Goal: Transaction & Acquisition: Purchase product/service

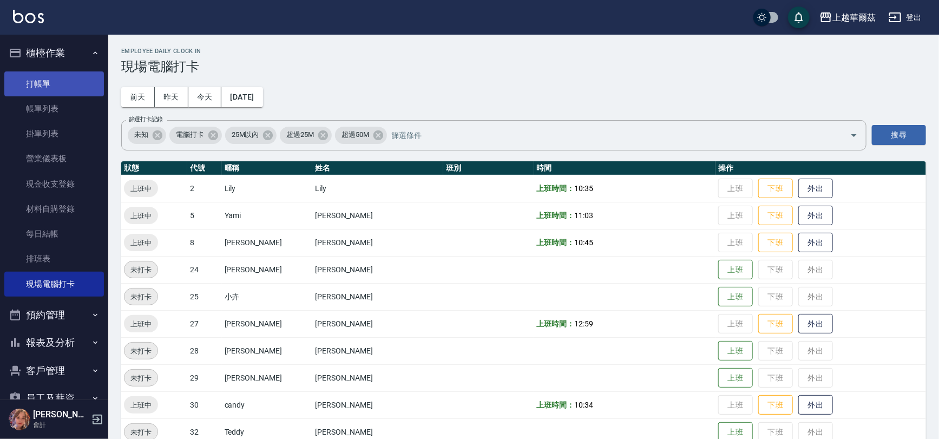
click at [71, 85] on link "打帳單" at bounding box center [54, 83] width 100 height 25
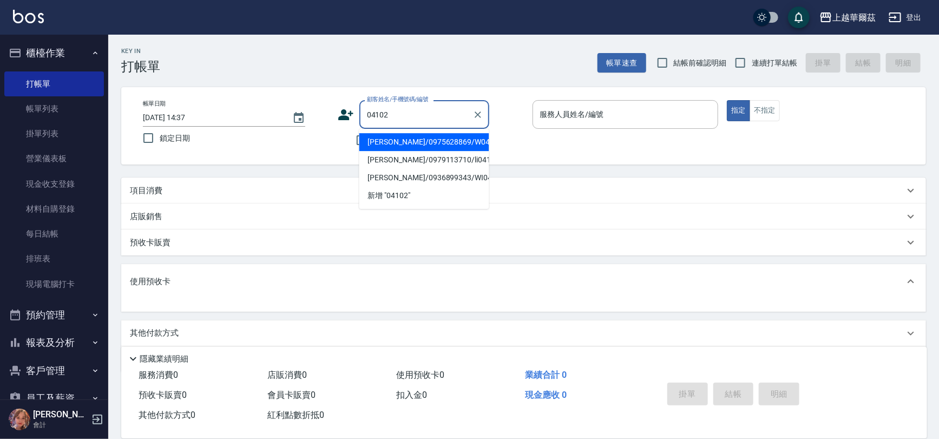
click at [407, 145] on li "林暁利/0975628869/W04102" at bounding box center [424, 142] width 130 height 18
type input "林暁利/0975628869/W04102"
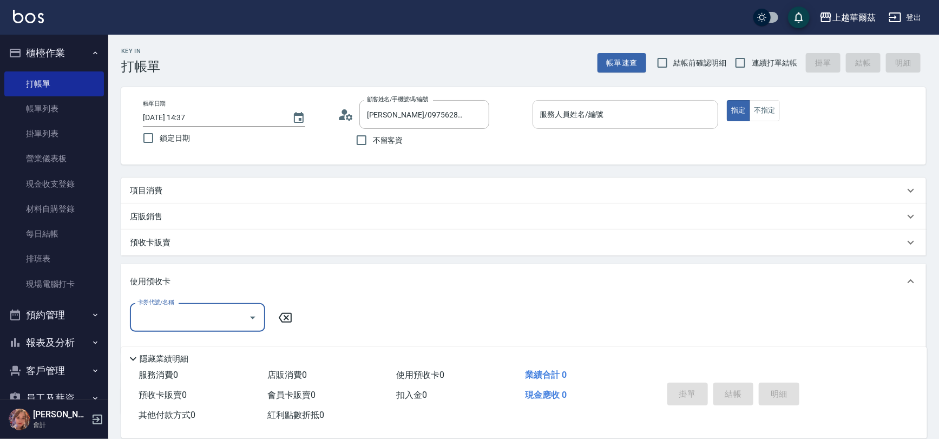
click at [557, 113] on input "服務人員姓名/編號" at bounding box center [625, 114] width 176 height 19
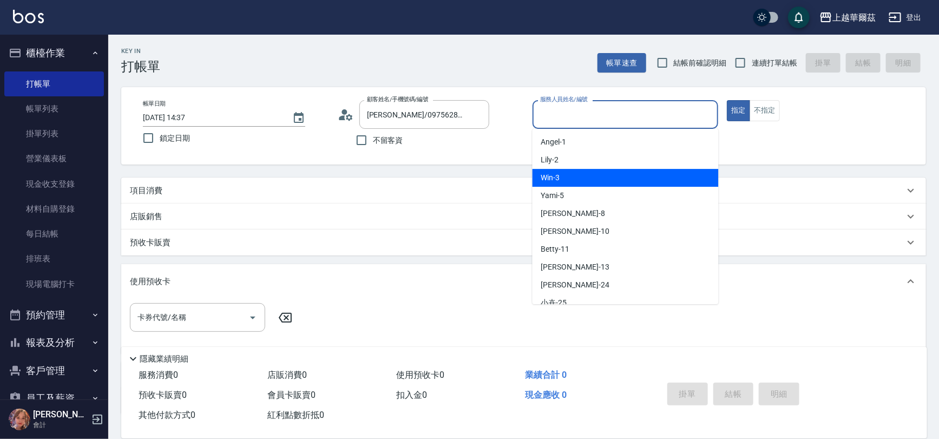
click at [544, 177] on span "Win -3" at bounding box center [550, 177] width 19 height 11
type input "Win-3"
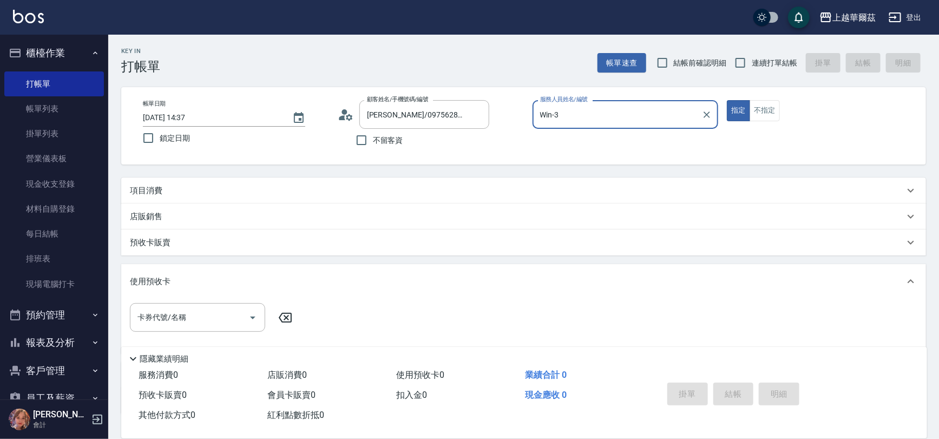
click at [145, 288] on div "使用預收卡" at bounding box center [523, 281] width 804 height 35
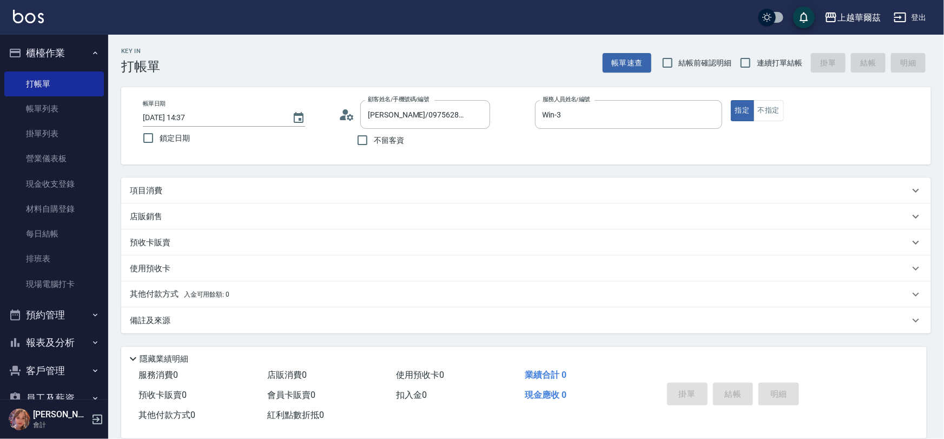
click at [161, 187] on p "項目消費" at bounding box center [146, 190] width 32 height 11
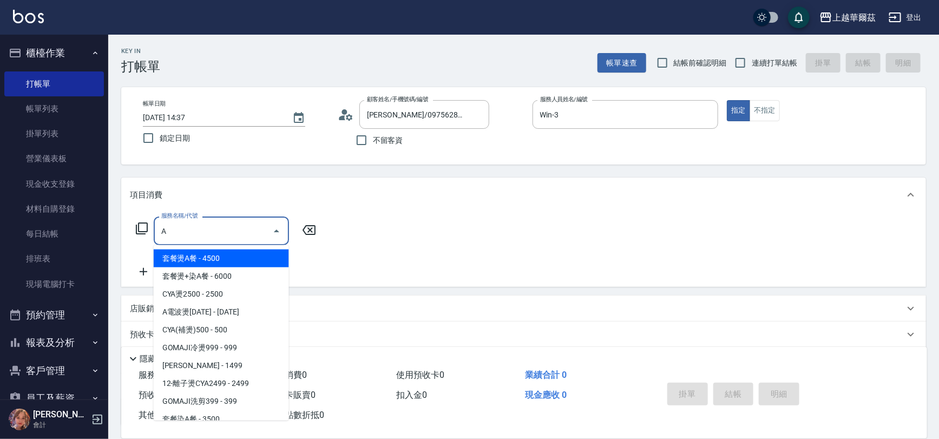
click at [200, 259] on span "套餐燙A餐 - 4500" at bounding box center [221, 258] width 135 height 18
type input "套餐燙A餐(202)"
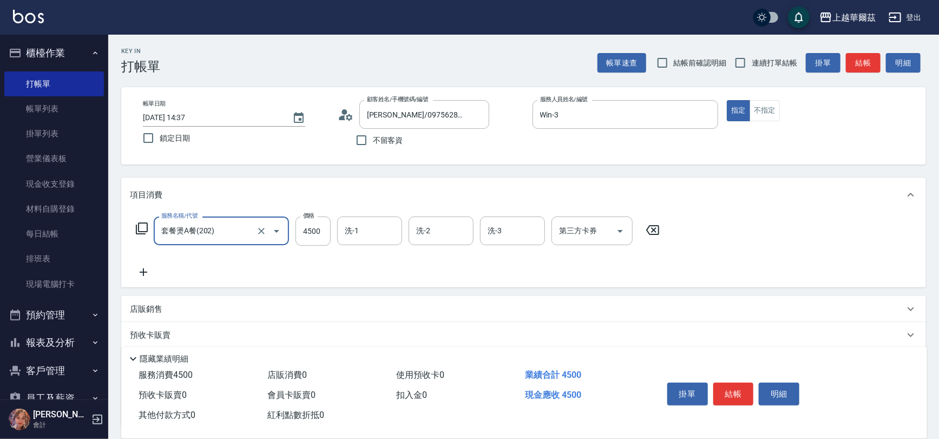
click at [247, 223] on input "套餐燙A餐(202)" at bounding box center [206, 230] width 95 height 19
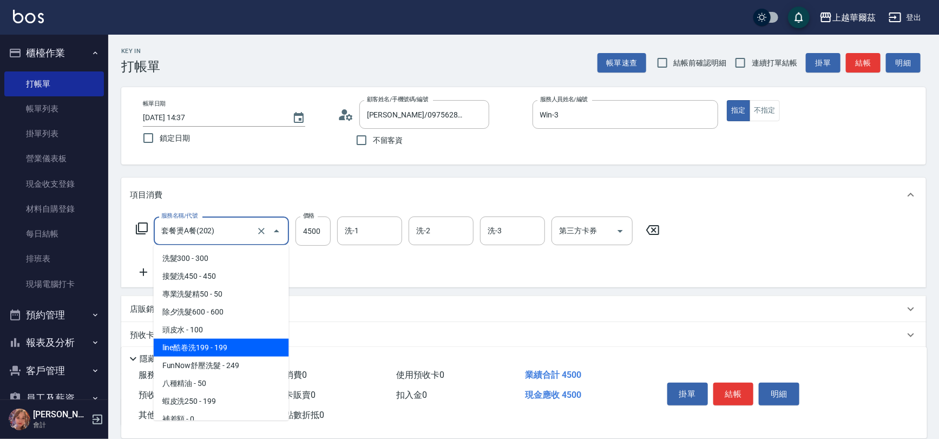
scroll to position [96, 0]
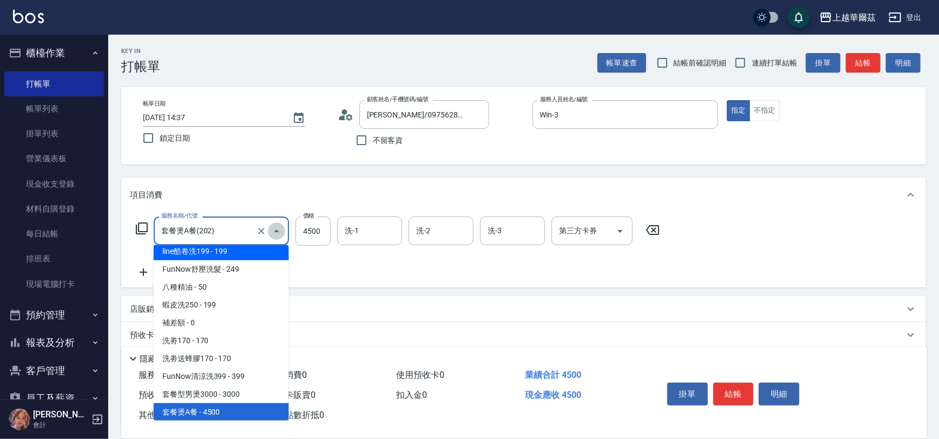
click at [277, 232] on icon "Close" at bounding box center [276, 230] width 5 height 3
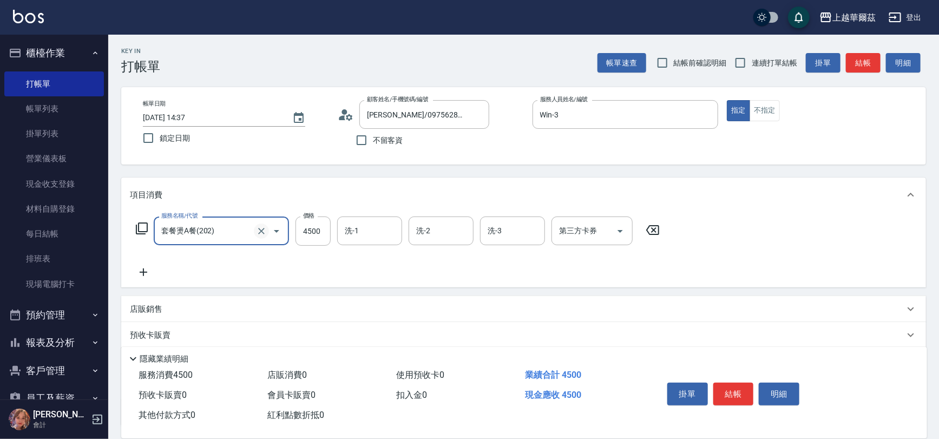
click at [262, 232] on icon "Clear" at bounding box center [261, 231] width 6 height 6
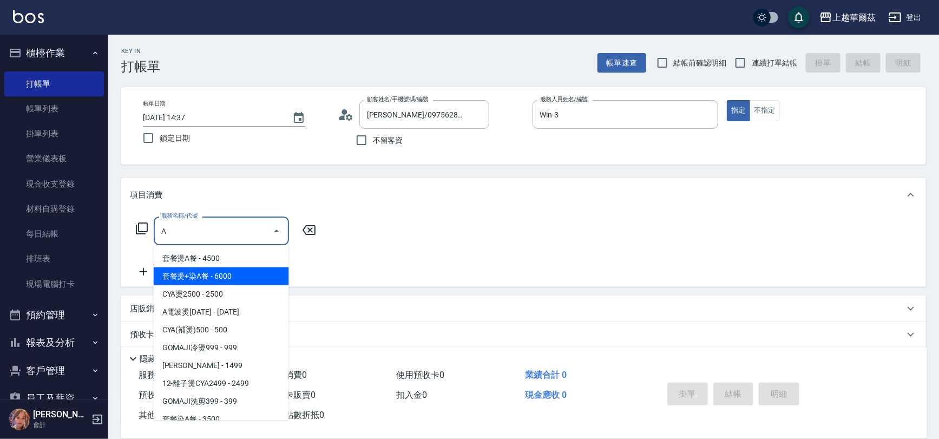
click at [206, 284] on span "套餐燙+染A餐 - 6000" at bounding box center [221, 276] width 135 height 18
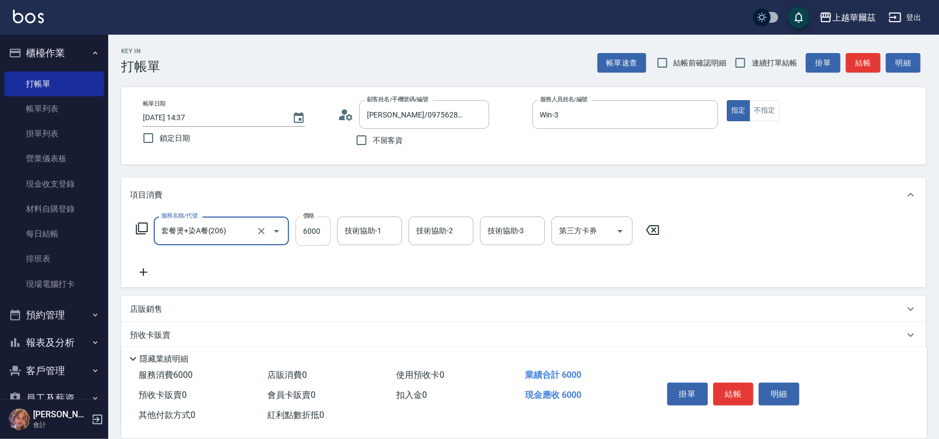
type input "套餐燙+染A餐(206)"
click at [325, 233] on input "6000" at bounding box center [312, 230] width 35 height 29
type input "7600"
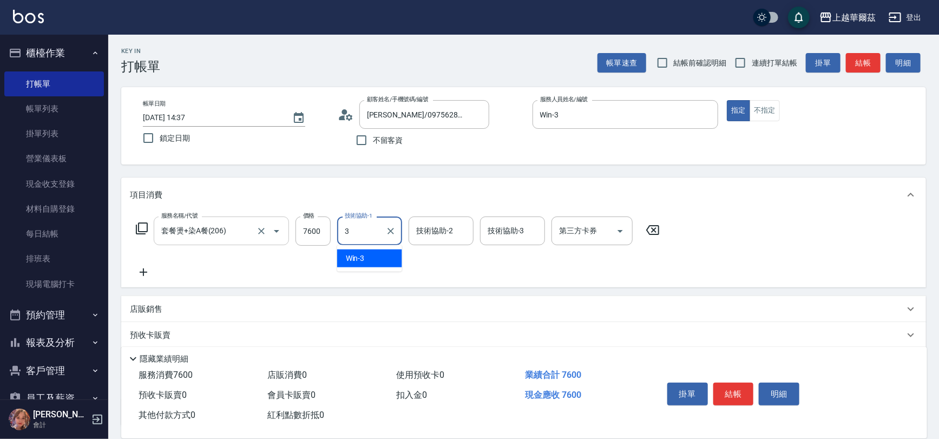
type input "Win-3"
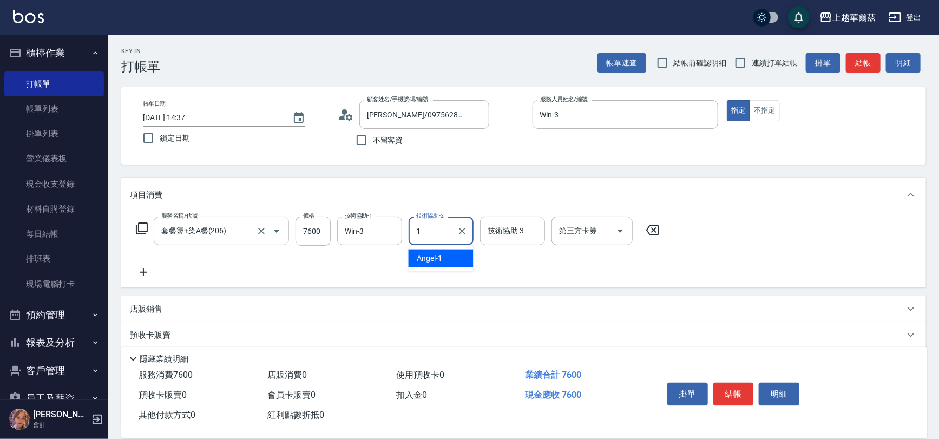
type input "[PERSON_NAME]-1"
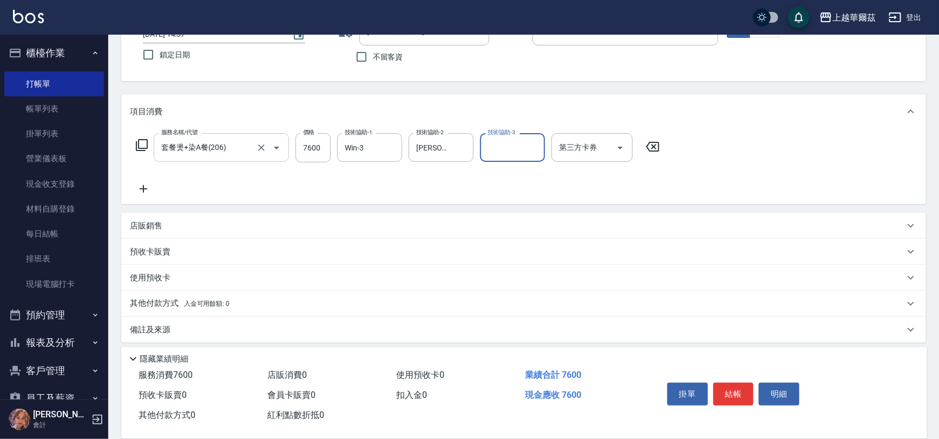
scroll to position [89, 0]
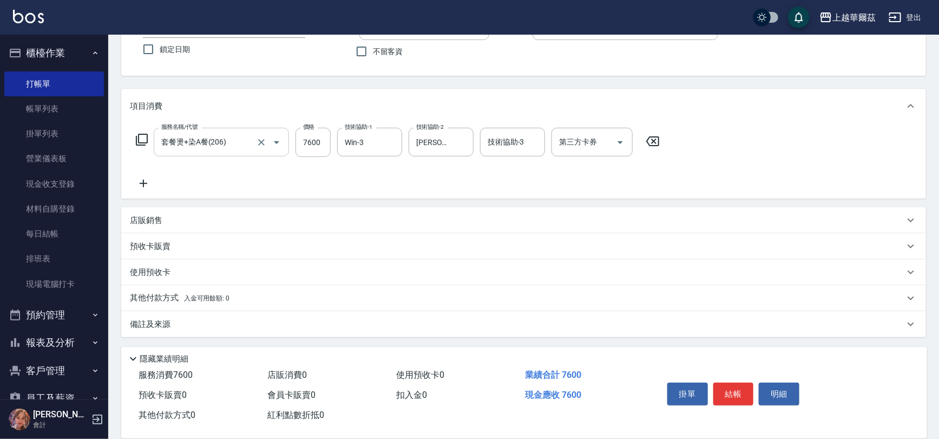
click at [216, 288] on div "其他付款方式 入金可用餘額: 0" at bounding box center [523, 298] width 804 height 26
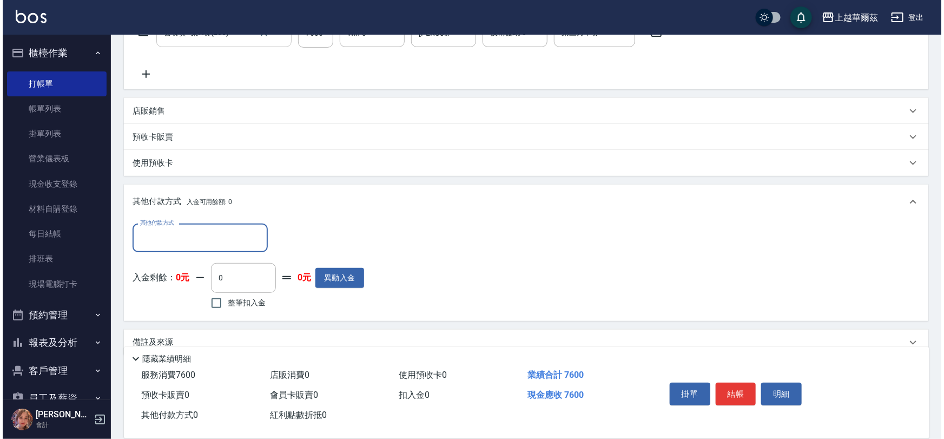
scroll to position [216, 0]
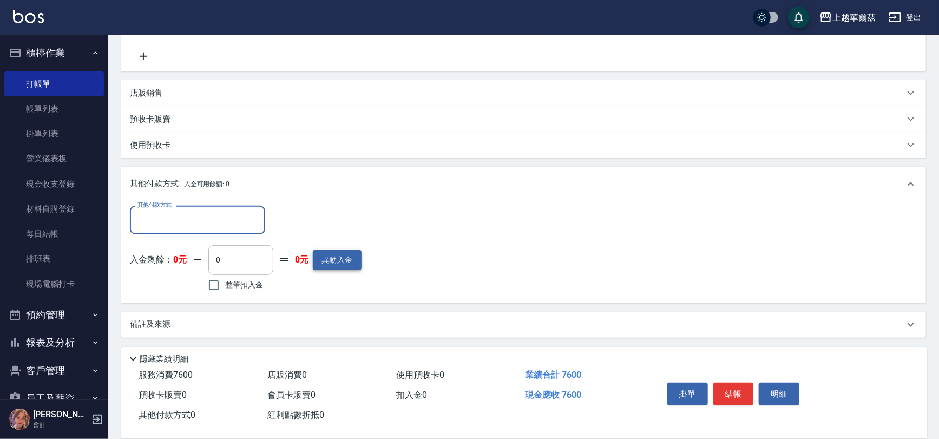
click at [340, 259] on button "異動入金" at bounding box center [337, 260] width 49 height 20
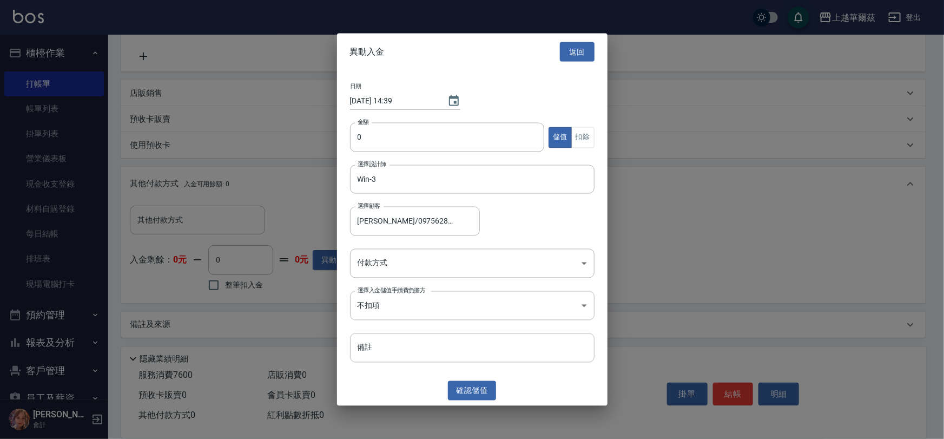
type input "林暁利/0975628869/W04102"
click at [360, 128] on input "0" at bounding box center [447, 137] width 195 height 29
type input "10000"
click at [417, 259] on body "上越華爾茲 登出 櫃檯作業 打帳單 帳單列表 掛單列表 營業儀表板 現金收支登錄 材料自購登錄 每日結帳 排班表 現場電腦打卡 預約管理 預約管理 單日預約紀…" at bounding box center [472, 111] width 944 height 655
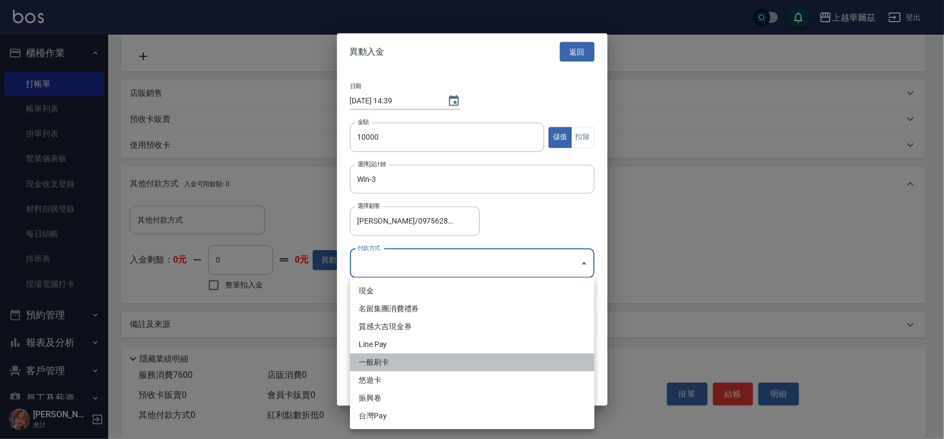
click at [395, 358] on li "一般刷卡" at bounding box center [472, 362] width 245 height 18
type input "一般刷卡"
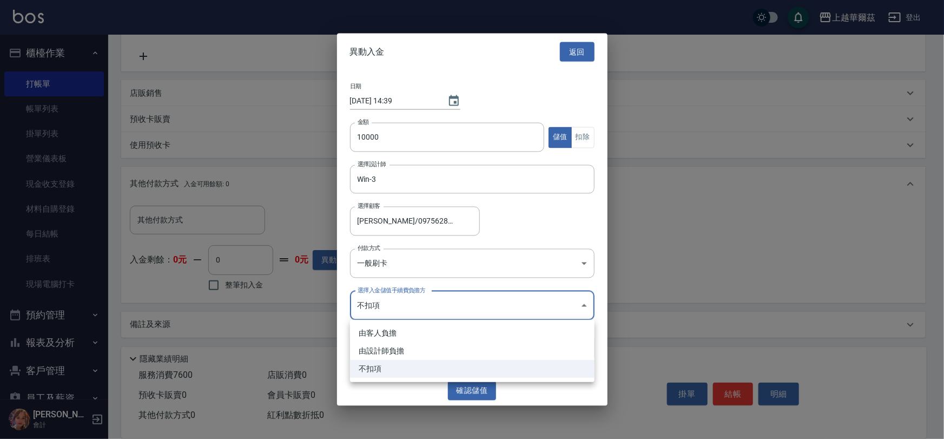
click at [421, 308] on body "上越華爾茲 登出 櫃檯作業 打帳單 帳單列表 掛單列表 營業儀表板 現金收支登錄 材料自購登錄 每日結帳 排班表 現場電腦打卡 預約管理 預約管理 單日預約紀…" at bounding box center [472, 111] width 944 height 655
click at [401, 347] on li "由設計師負擔" at bounding box center [472, 351] width 245 height 18
type input "BYDESIGNER"
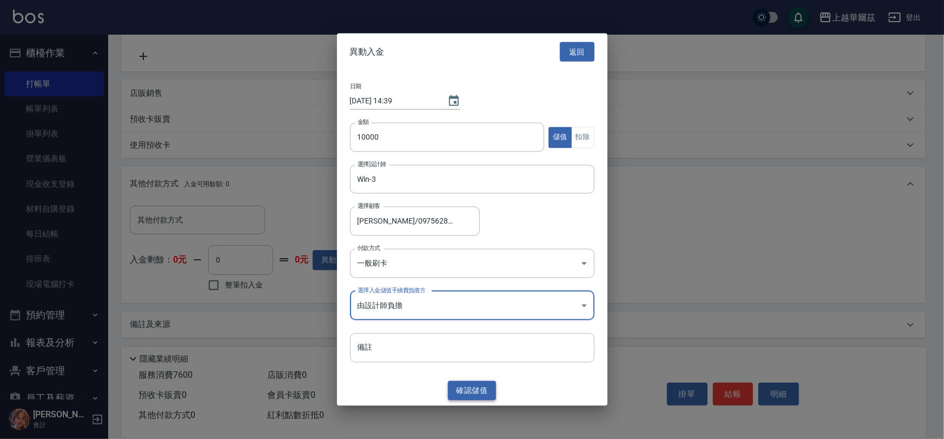
click at [471, 388] on button "確認 儲值" at bounding box center [472, 390] width 49 height 20
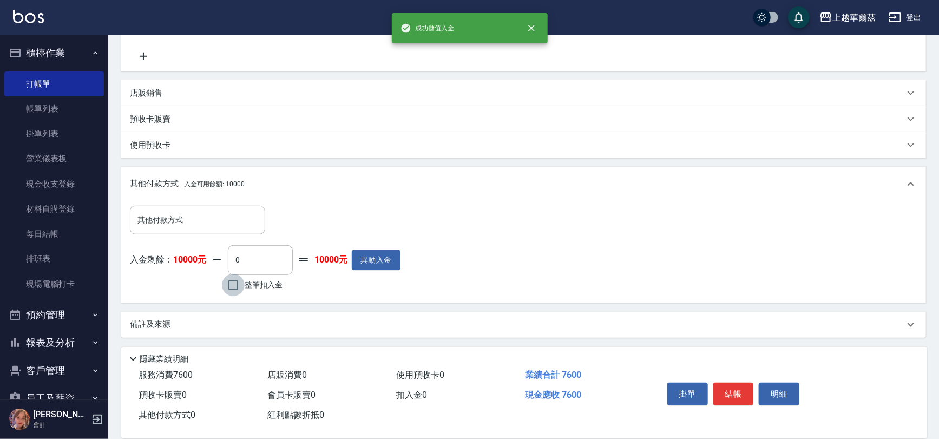
click at [235, 282] on input "整筆扣入金" at bounding box center [233, 285] width 23 height 23
checkbox input "true"
type input "7600"
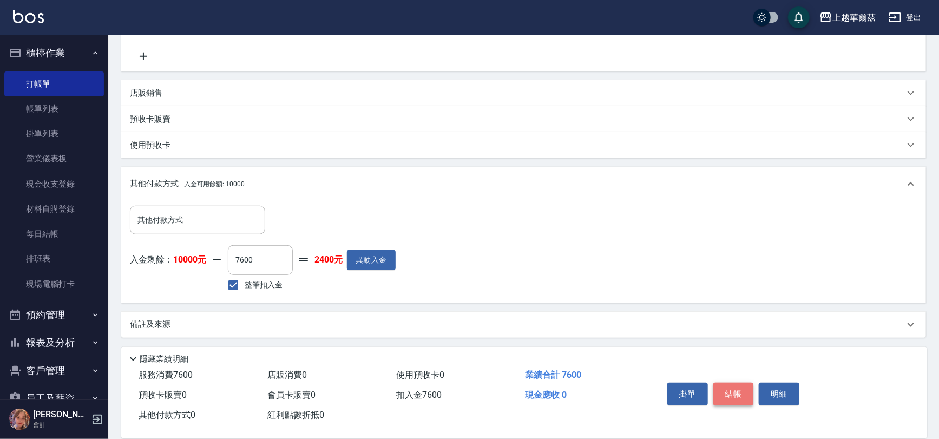
click at [741, 397] on button "結帳" at bounding box center [733, 393] width 41 height 23
click at [741, 397] on div "掛單 結帳 明細" at bounding box center [733, 395] width 141 height 34
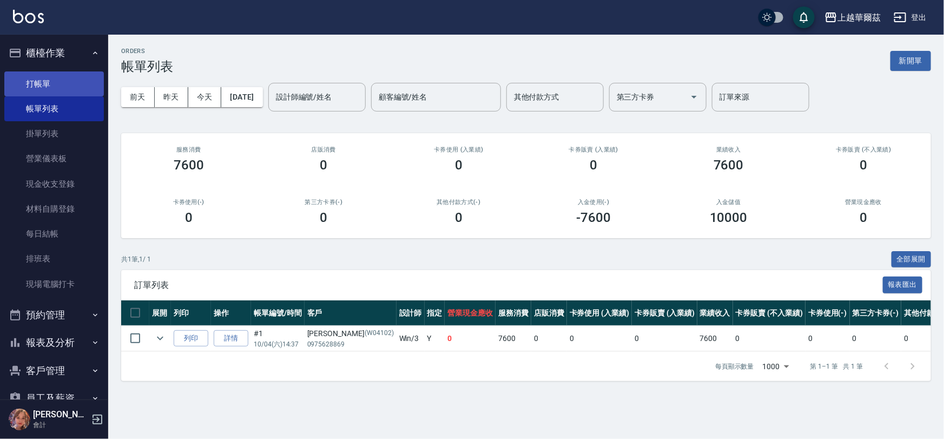
click at [61, 75] on link "打帳單" at bounding box center [54, 83] width 100 height 25
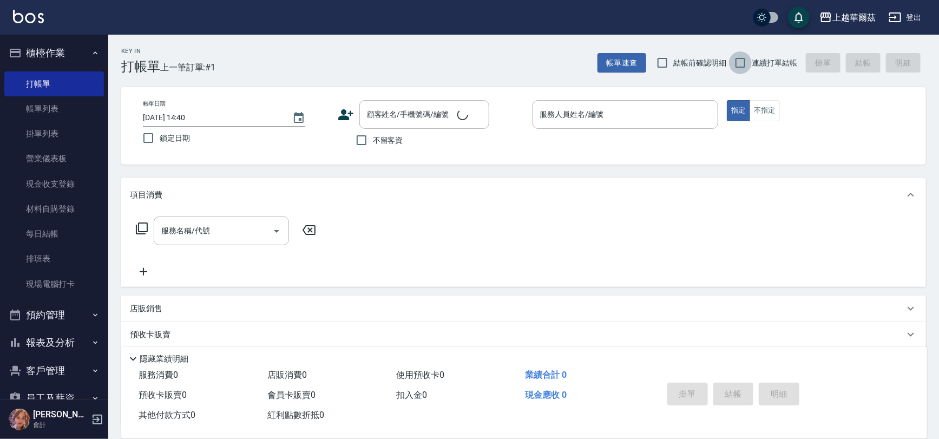
click at [745, 64] on input "連續打單結帳" at bounding box center [740, 62] width 23 height 23
checkbox input "true"
click at [401, 118] on input "顧客姓名/手機號碼/編號" at bounding box center [416, 114] width 104 height 19
drag, startPoint x: 335, startPoint y: 155, endPoint x: 355, endPoint y: 146, distance: 21.5
click at [335, 155] on div "帳單日期 2025/10/04 14:40 鎖定日期 顧客姓名/手機號碼/編號 顧客姓名/手機號碼/編號 不留客資 服務人員姓名/編號 服務人員姓名/編號 指…" at bounding box center [523, 125] width 804 height 77
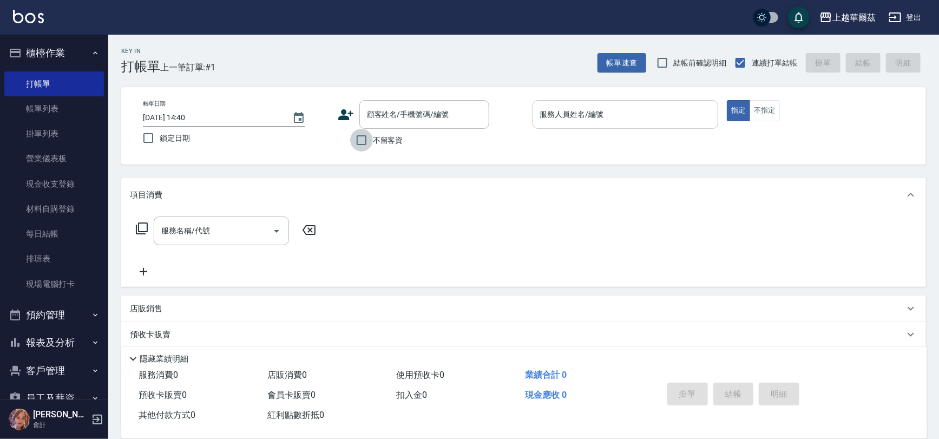
drag, startPoint x: 356, startPoint y: 146, endPoint x: 604, endPoint y: 101, distance: 252.2
click at [366, 143] on input "不留客資" at bounding box center [361, 140] width 23 height 23
checkbox input "true"
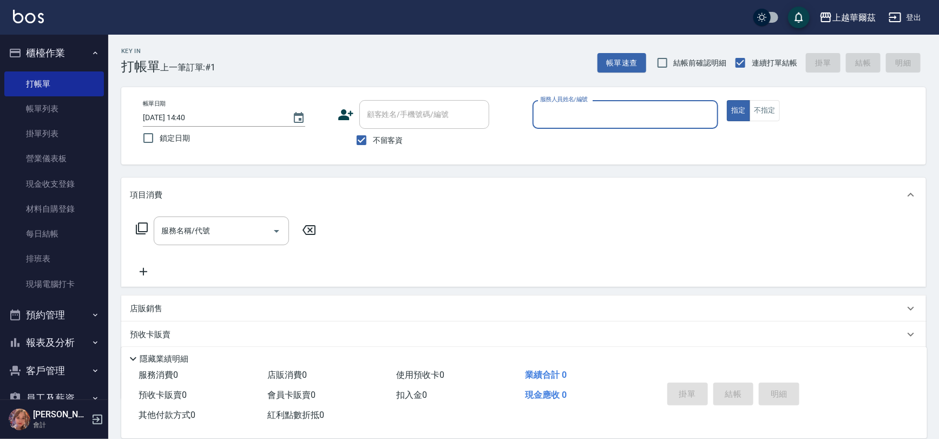
click at [618, 98] on div "帳單日期 2025/10/04 14:40 鎖定日期 顧客姓名/手機號碼/編號 顧客姓名/手機號碼/編號 不留客資 服務人員姓名/編號 服務人員姓名/編號 指…" at bounding box center [523, 125] width 804 height 77
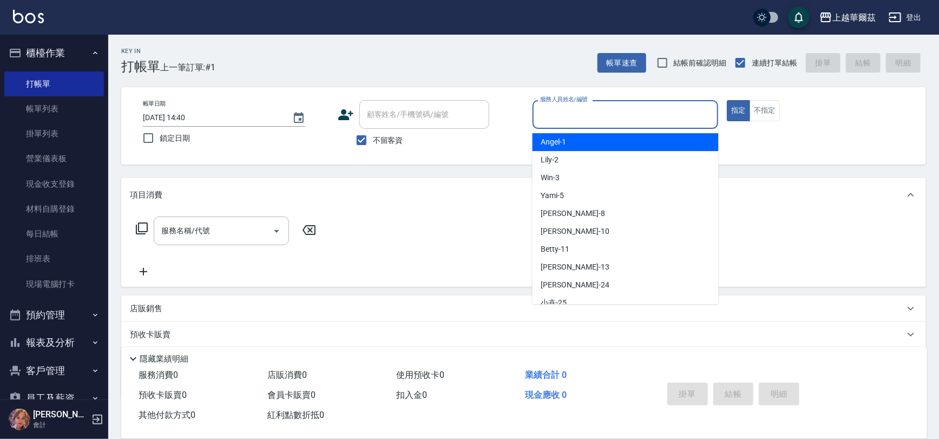
click at [608, 114] on input "服務人員姓名/編號" at bounding box center [625, 114] width 176 height 19
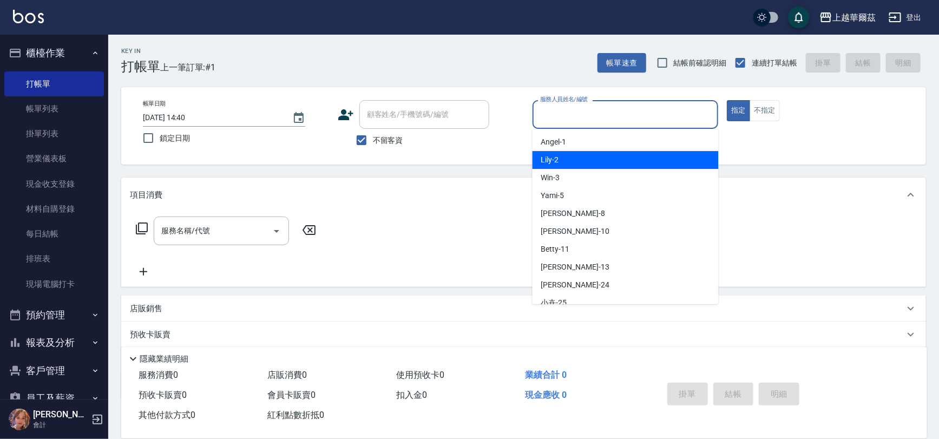
click at [595, 154] on div "Lily -2" at bounding box center [625, 160] width 186 height 18
type input "Lily-2"
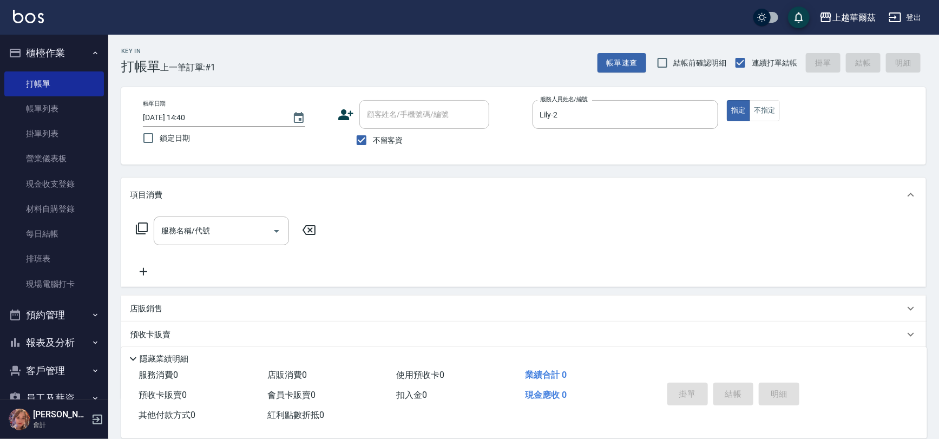
click at [755, 121] on div "帳單日期 2025/10/04 14:40 鎖定日期 顧客姓名/手機號碼/編號 顧客姓名/手機號碼/編號 不留客資 服務人員姓名/編號 Lily-2 服務人員…" at bounding box center [523, 125] width 778 height 51
click at [760, 111] on button "不指定" at bounding box center [764, 110] width 30 height 21
click at [217, 227] on input "服務名稱/代號" at bounding box center [213, 230] width 109 height 19
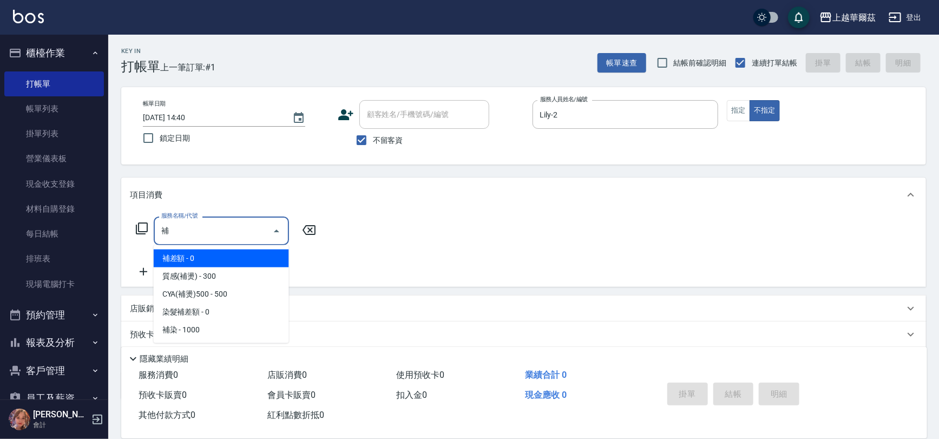
click at [202, 259] on span "補差額 - 0" at bounding box center [221, 258] width 135 height 18
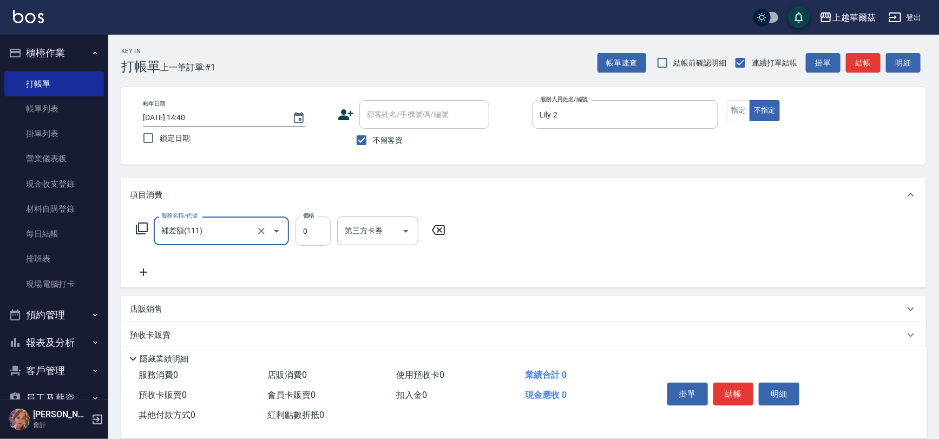
type input "補差額(111)"
click at [308, 230] on input "0" at bounding box center [312, 230] width 35 height 29
type input "300"
click at [139, 268] on icon at bounding box center [143, 272] width 27 height 13
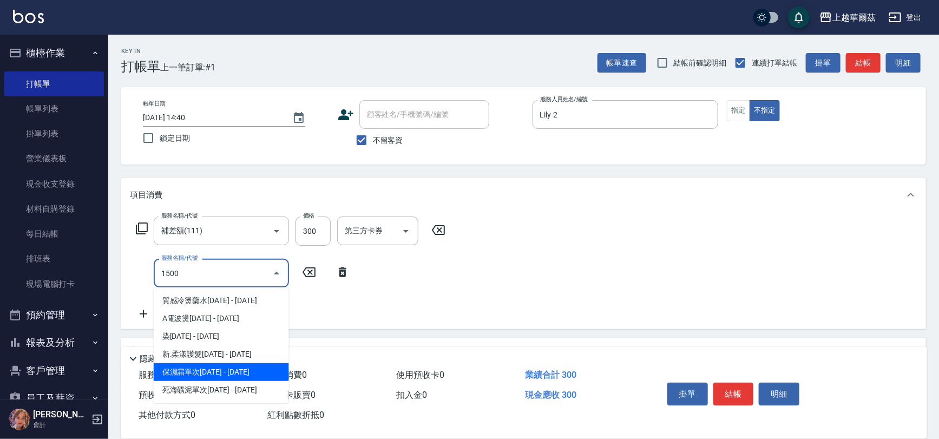
click at [202, 374] on span "保濕霜單次1500 - 1500" at bounding box center [221, 372] width 135 height 18
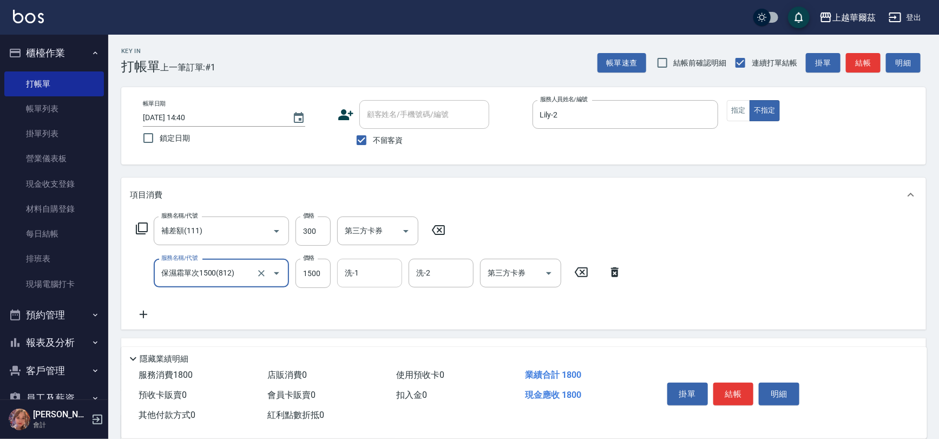
type input "保濕霜單次1500(812)"
click at [354, 268] on div "洗-1 洗-1" at bounding box center [369, 273] width 65 height 29
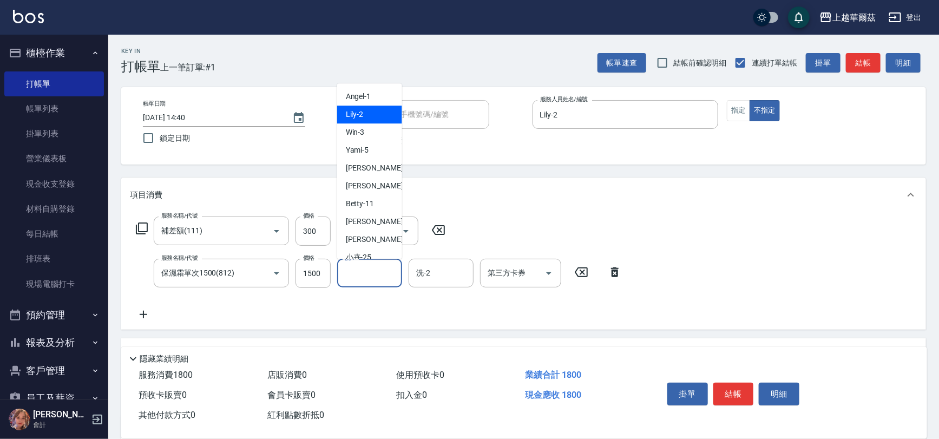
click at [348, 118] on span "Lily -2" at bounding box center [355, 114] width 18 height 11
type input "Lily-2"
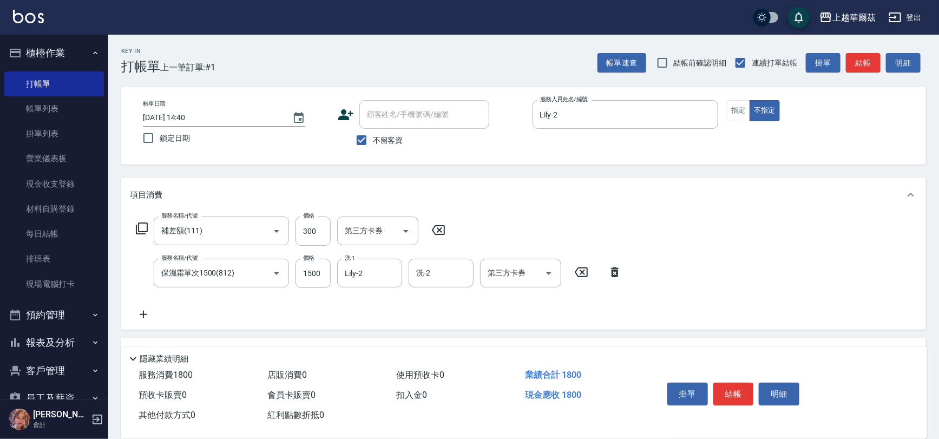
click at [141, 312] on icon at bounding box center [143, 314] width 27 height 13
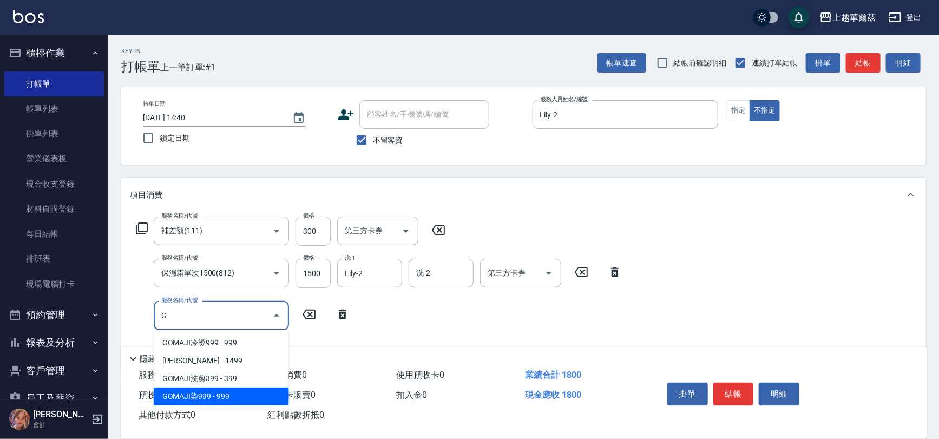
click at [241, 397] on span "GOMAJI染999 - 999" at bounding box center [221, 396] width 135 height 18
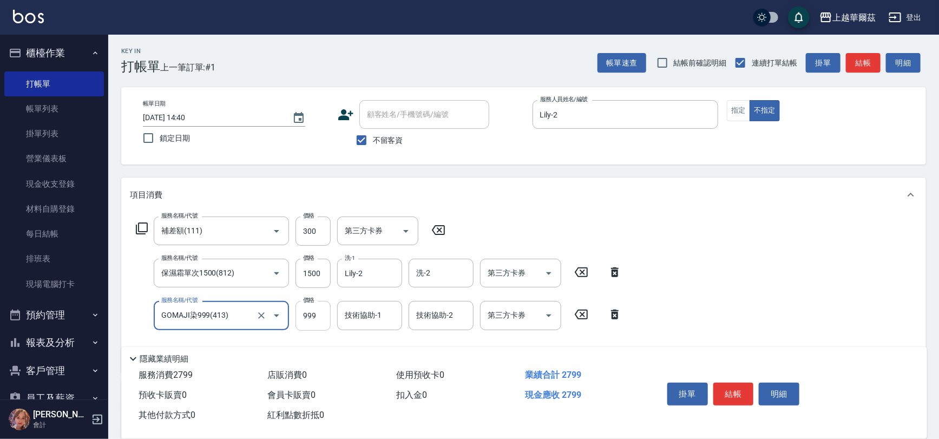
type input "GOMAJI染999(413)"
click at [304, 321] on input "999" at bounding box center [312, 315] width 35 height 29
type input "1199"
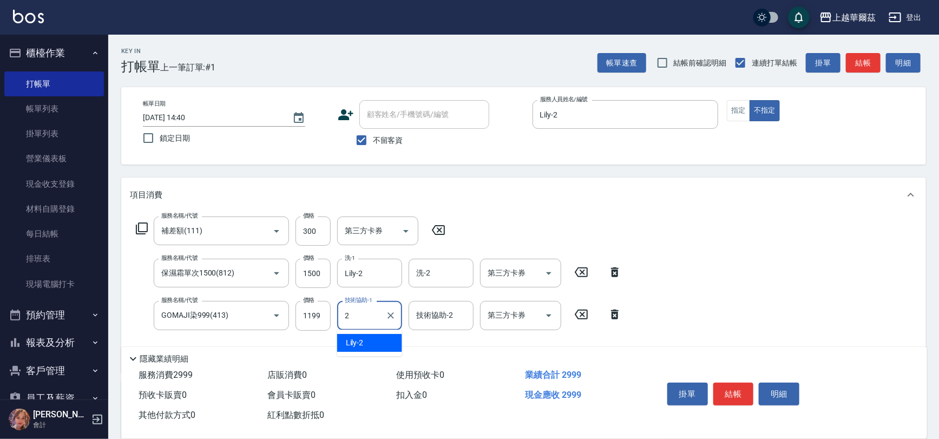
type input "Lily-2"
click at [553, 316] on icon "Open" at bounding box center [548, 315] width 13 height 13
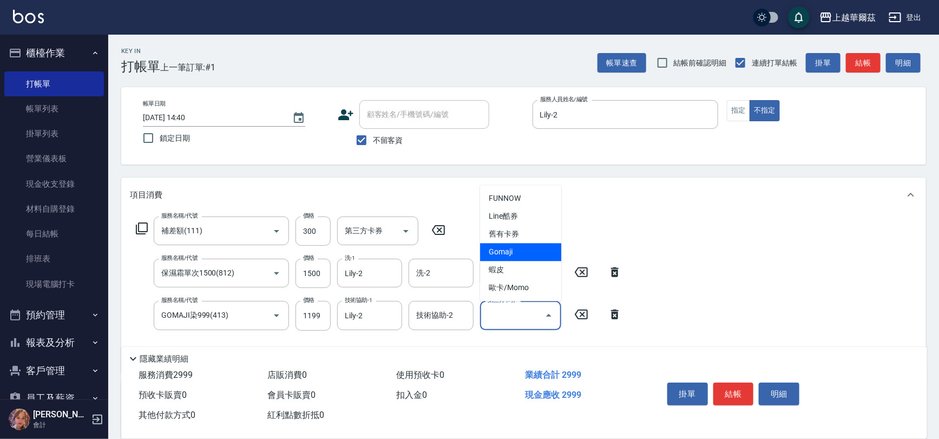
click at [500, 253] on span "Gomaji" at bounding box center [520, 252] width 81 height 18
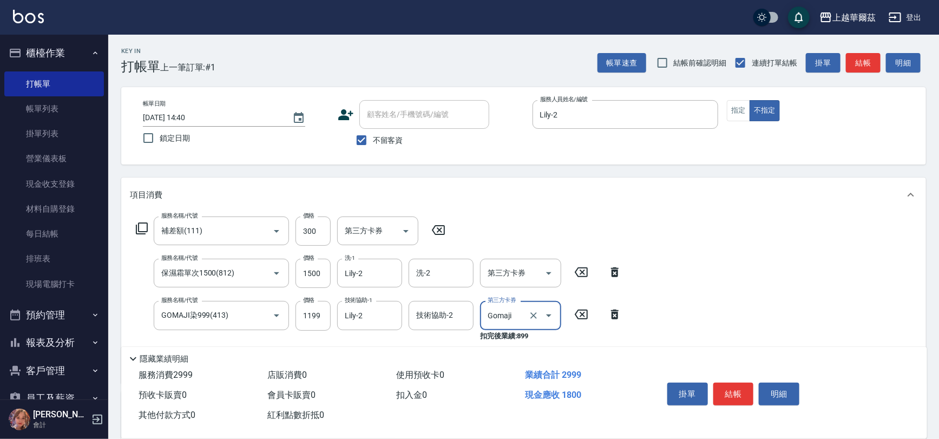
type input "Gomaji"
click at [728, 386] on button "結帳" at bounding box center [733, 393] width 41 height 23
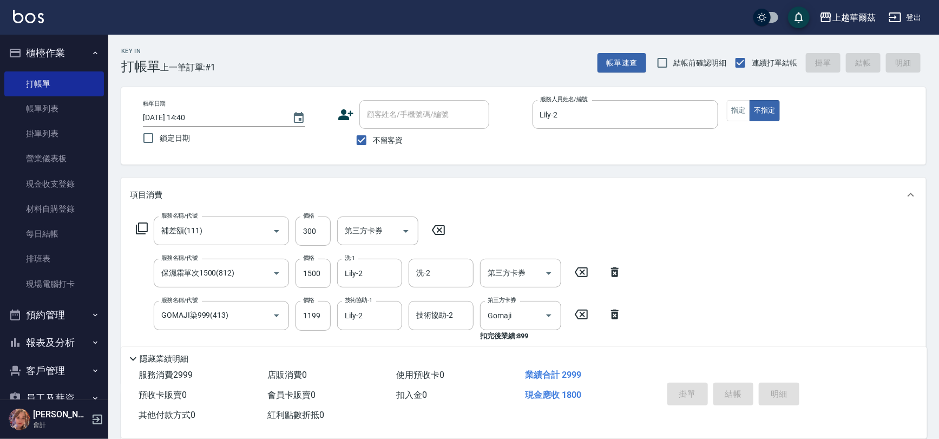
type input "2025/10/04 14:41"
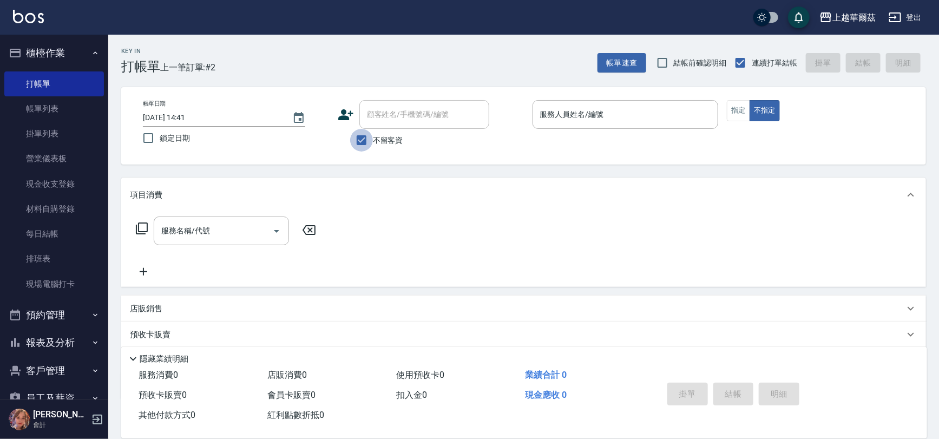
click at [360, 148] on input "不留客資" at bounding box center [361, 140] width 23 height 23
checkbox input "false"
click at [373, 117] on div "顧客姓名/手機號碼/編號 顧客姓名/手機號碼/編號" at bounding box center [424, 114] width 130 height 29
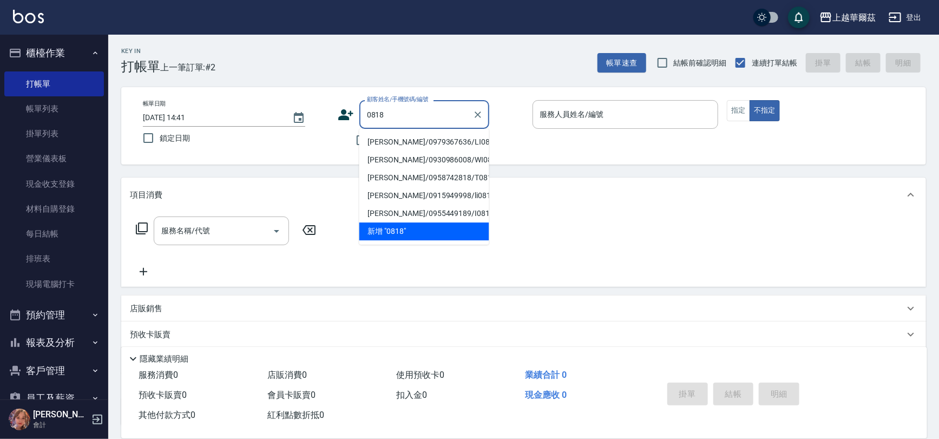
click at [400, 142] on li "呂乃仁/0979367636/LI081821" at bounding box center [424, 142] width 130 height 18
type input "呂乃仁/0979367636/LI081821"
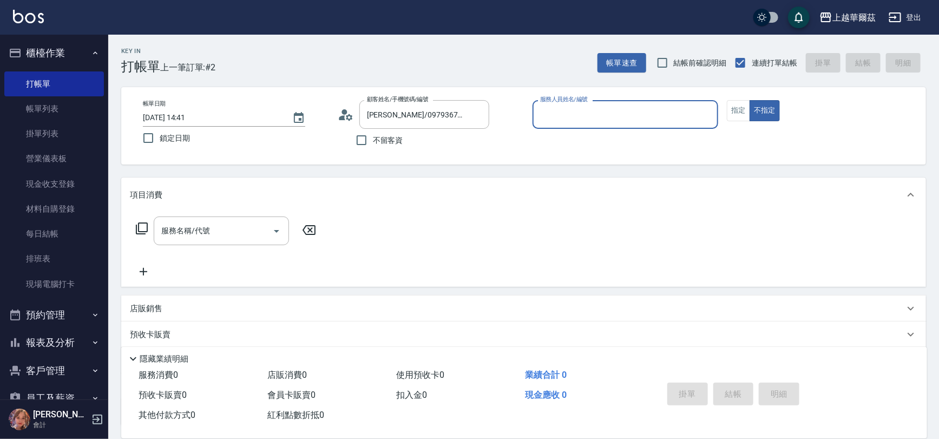
type input "Lily-2"
click at [730, 110] on button "指定" at bounding box center [738, 110] width 23 height 21
click at [243, 228] on input "服務名稱/代號" at bounding box center [213, 230] width 109 height 19
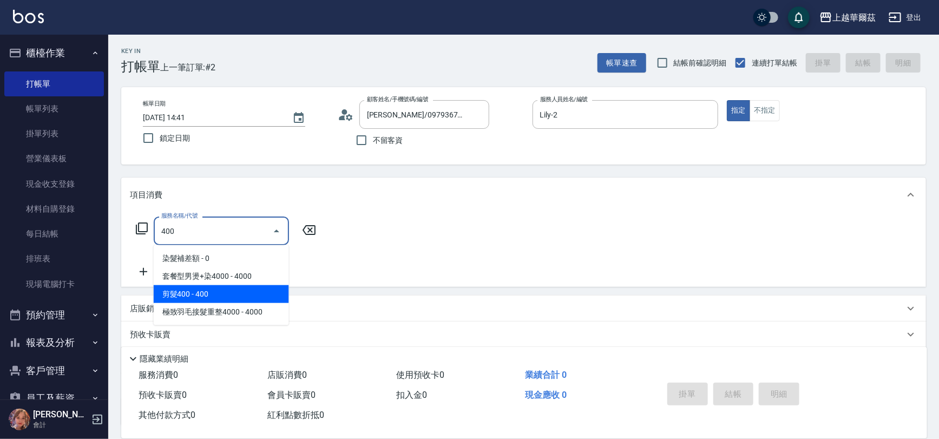
click at [231, 289] on span "剪髮400 - 400" at bounding box center [221, 294] width 135 height 18
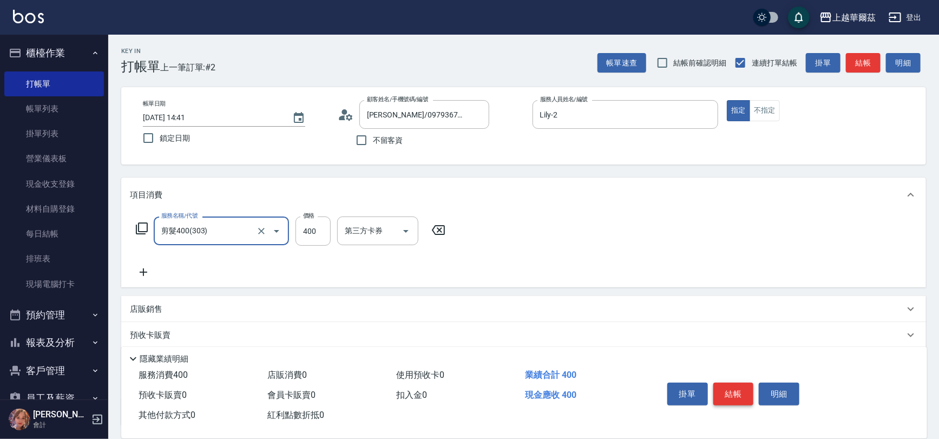
type input "剪髮400(303)"
click at [723, 389] on button "結帳" at bounding box center [733, 393] width 41 height 23
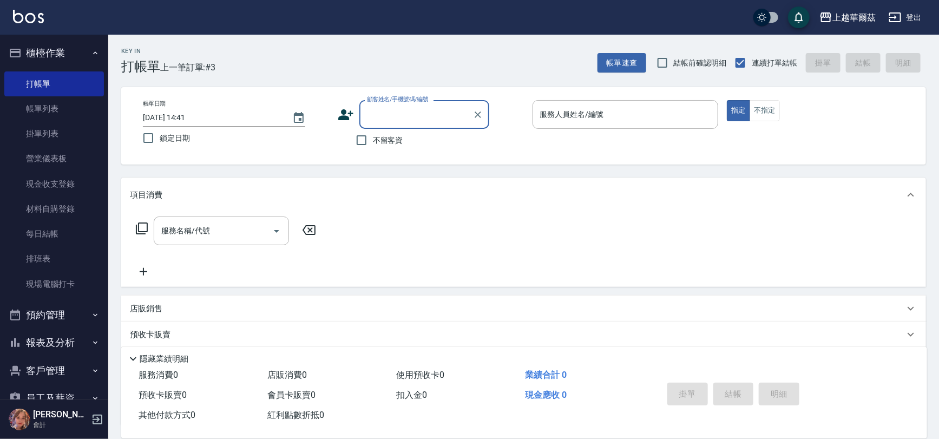
click at [544, 112] on div "服務人員姓名/編號 服務人員姓名/編號" at bounding box center [625, 114] width 186 height 29
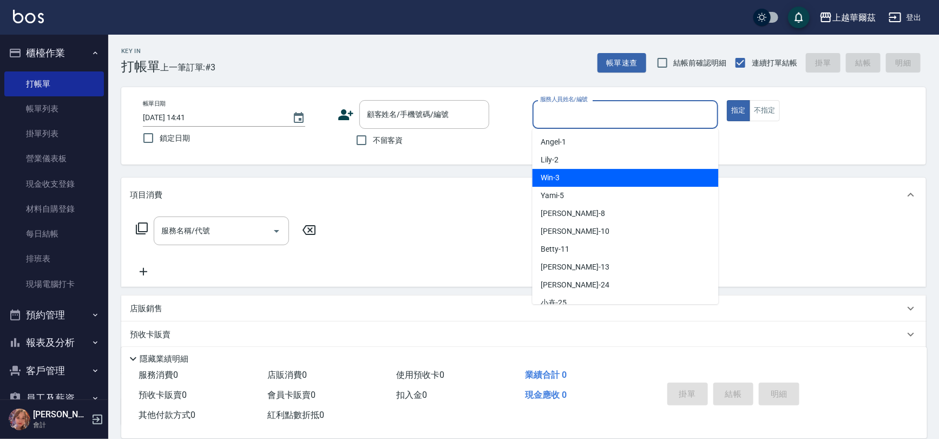
click at [555, 169] on div "Win -3" at bounding box center [625, 178] width 186 height 18
type input "Win-3"
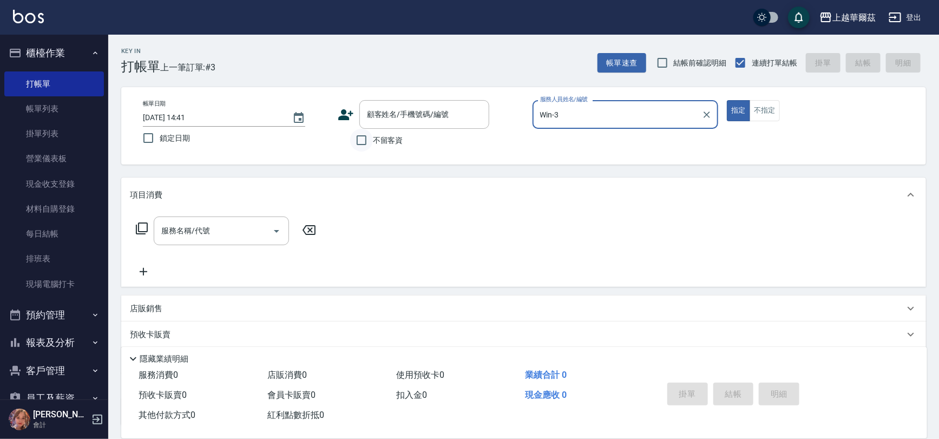
click at [371, 137] on input "不留客資" at bounding box center [361, 140] width 23 height 23
checkbox input "true"
click at [159, 221] on input "服務名稱/代號" at bounding box center [213, 230] width 109 height 19
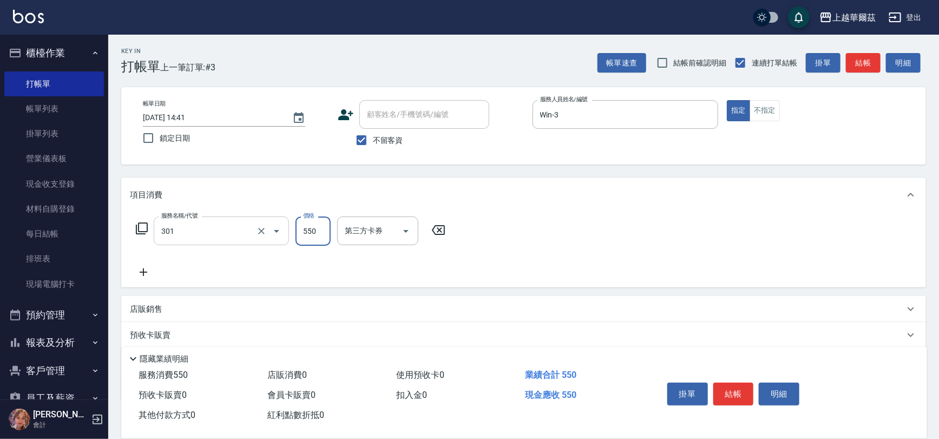
type input "剪髮550(301)"
click at [729, 392] on button "結帳" at bounding box center [733, 393] width 41 height 23
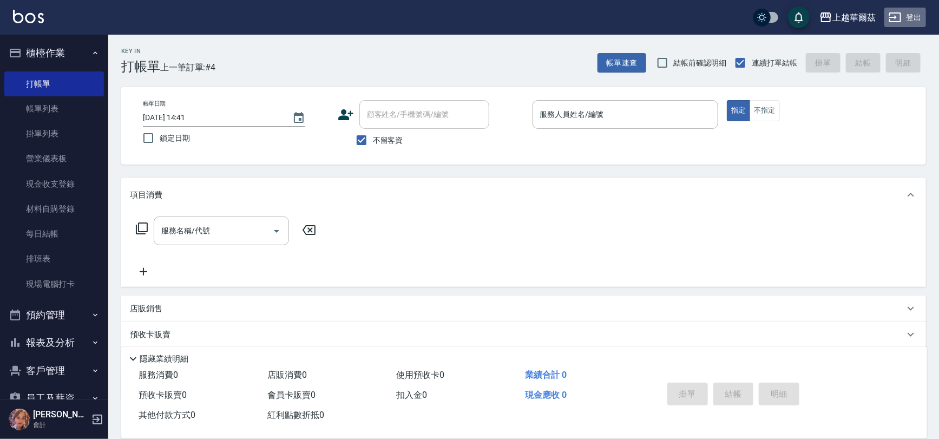
click at [916, 17] on button "登出" at bounding box center [905, 18] width 42 height 20
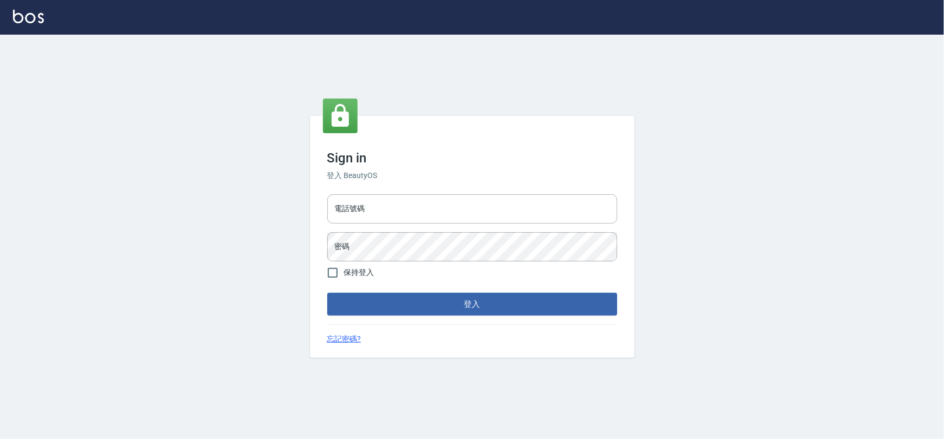
type input "0975575780"
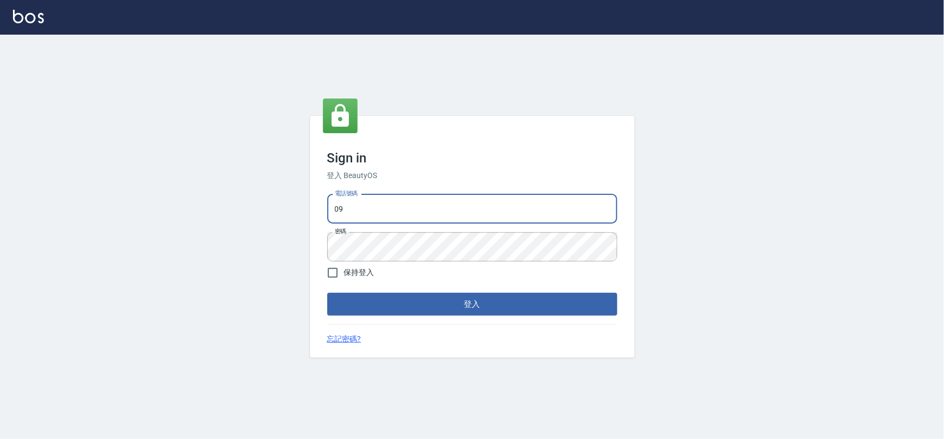
type input "0"
type input "0933473141"
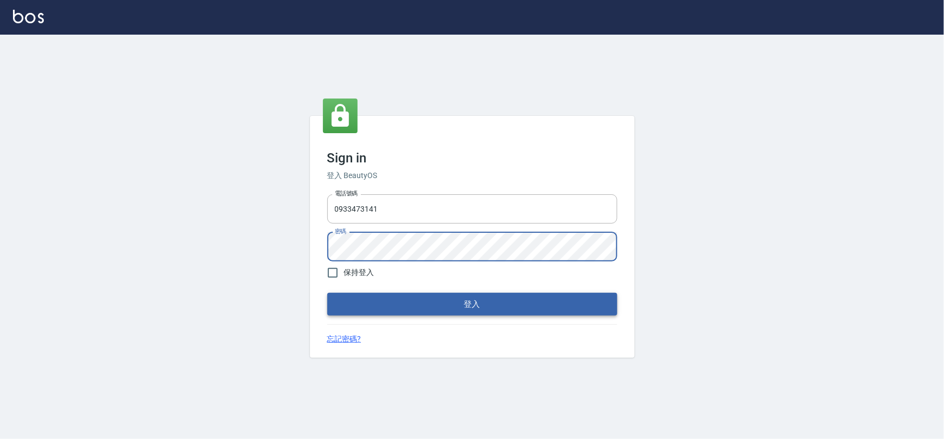
click at [420, 303] on button "登入" at bounding box center [472, 304] width 290 height 23
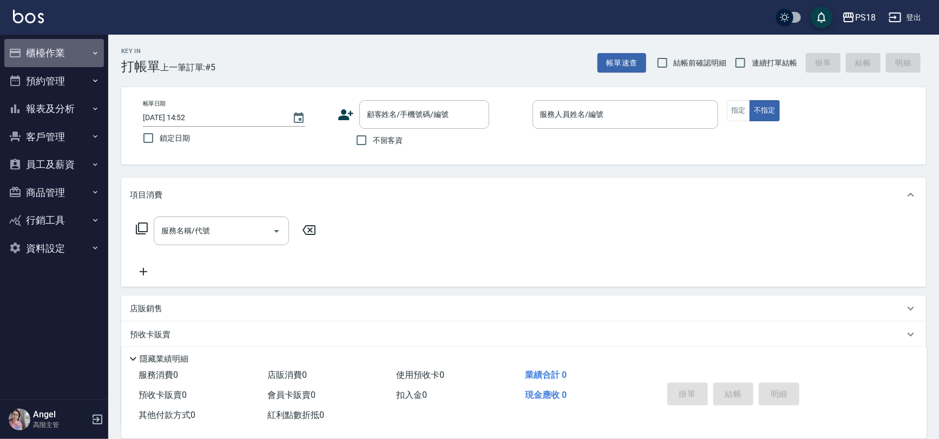
click at [50, 48] on button "櫃檯作業" at bounding box center [54, 53] width 100 height 28
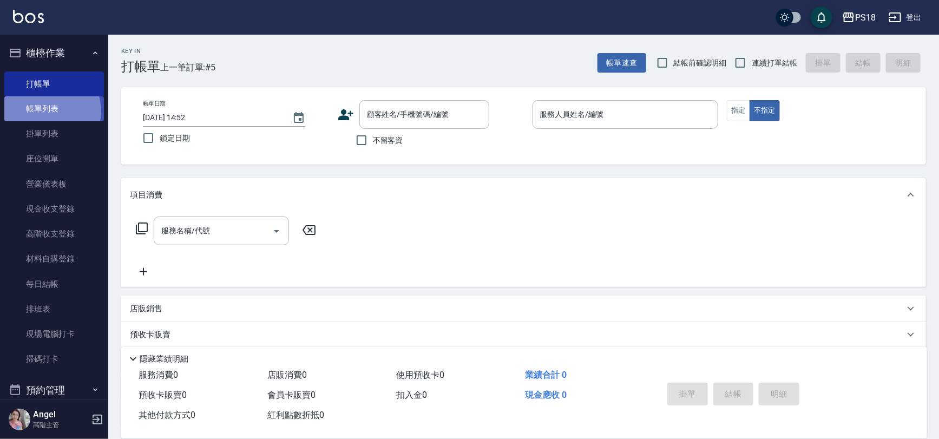
click at [49, 111] on link "帳單列表" at bounding box center [54, 108] width 100 height 25
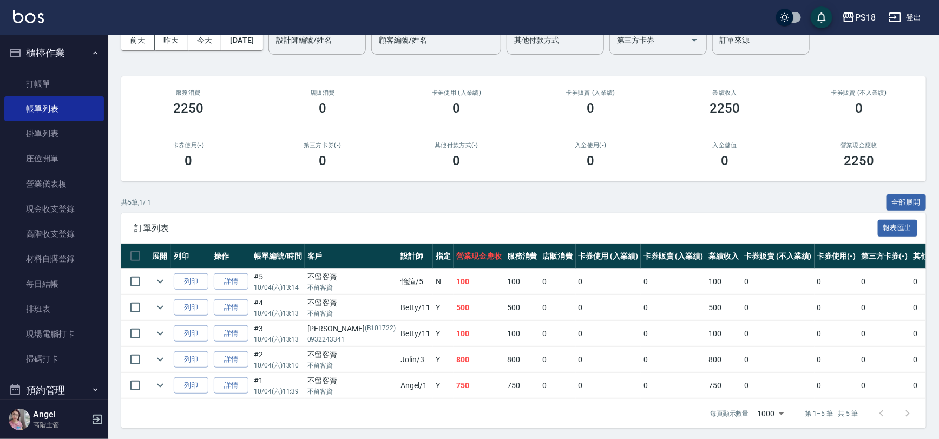
scroll to position [66, 0]
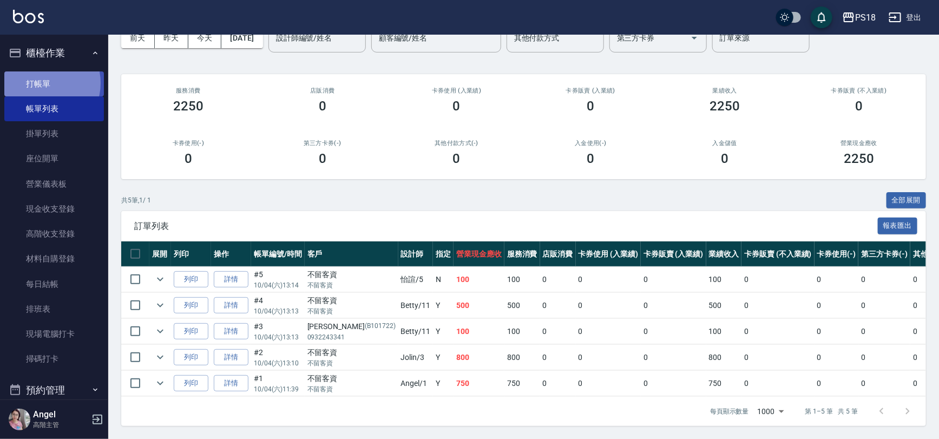
click at [45, 83] on link "打帳單" at bounding box center [54, 83] width 100 height 25
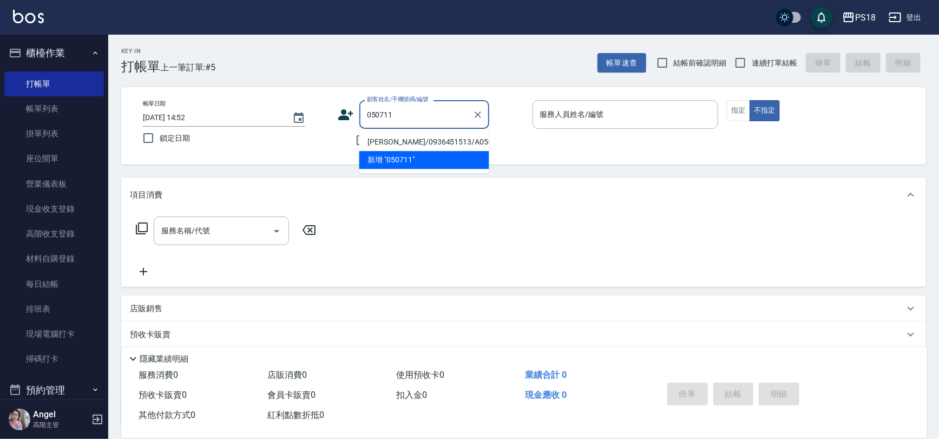
click at [392, 142] on li "[PERSON_NAME]/0936451513/A050711" at bounding box center [424, 142] width 130 height 18
type input "[PERSON_NAME]/0936451513/A050711"
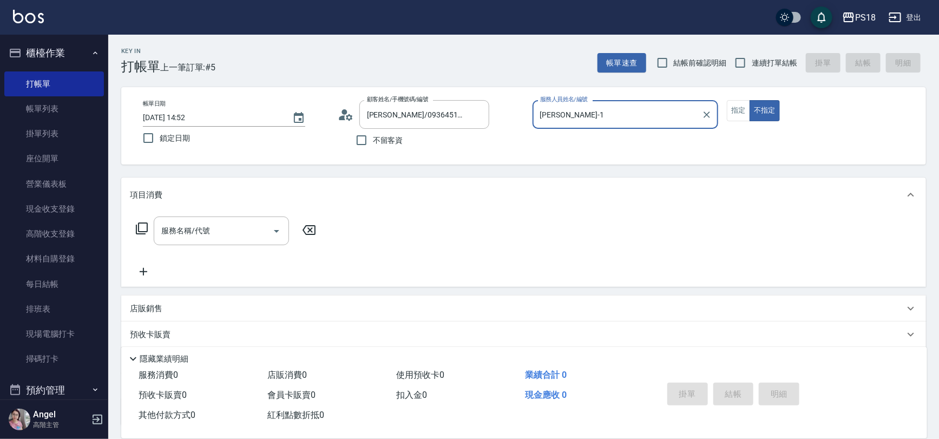
type input "[PERSON_NAME]-1"
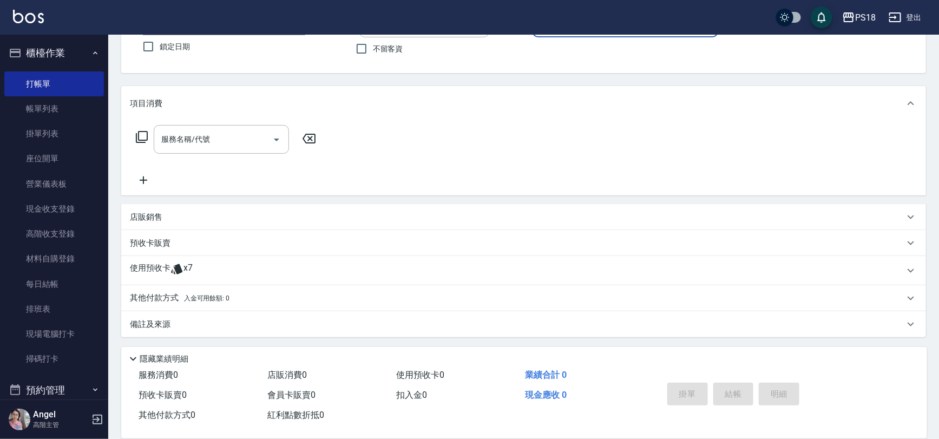
click at [179, 267] on icon at bounding box center [176, 269] width 11 height 10
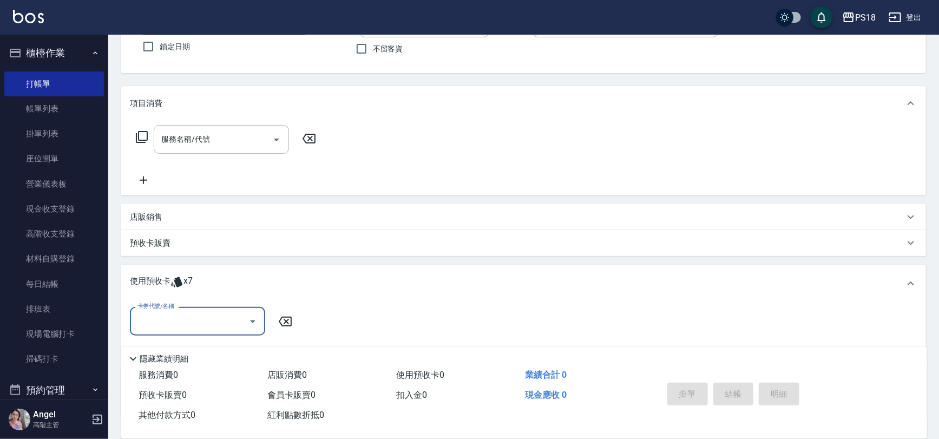
scroll to position [0, 0]
click at [202, 326] on input "卡券代號/名稱" at bounding box center [189, 321] width 109 height 19
click at [200, 346] on div "草本1500 剩餘7張" at bounding box center [197, 349] width 135 height 18
type input "草本1500"
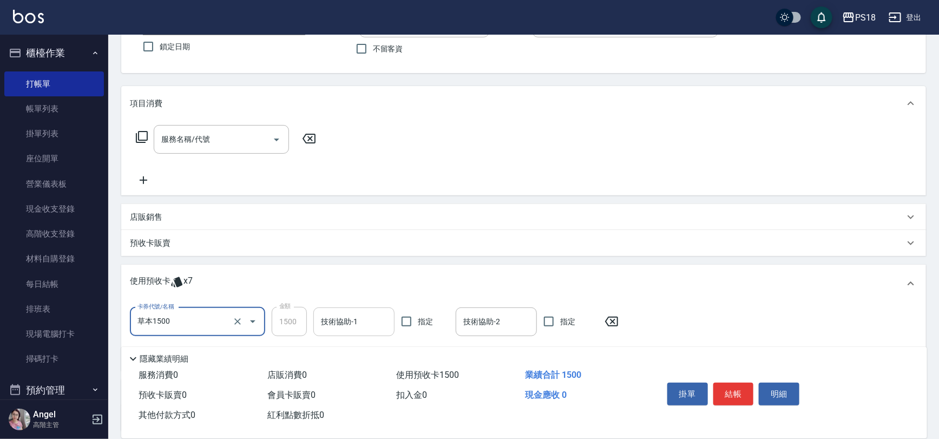
click at [329, 319] on div "技術協助-1 技術協助-1" at bounding box center [353, 321] width 81 height 29
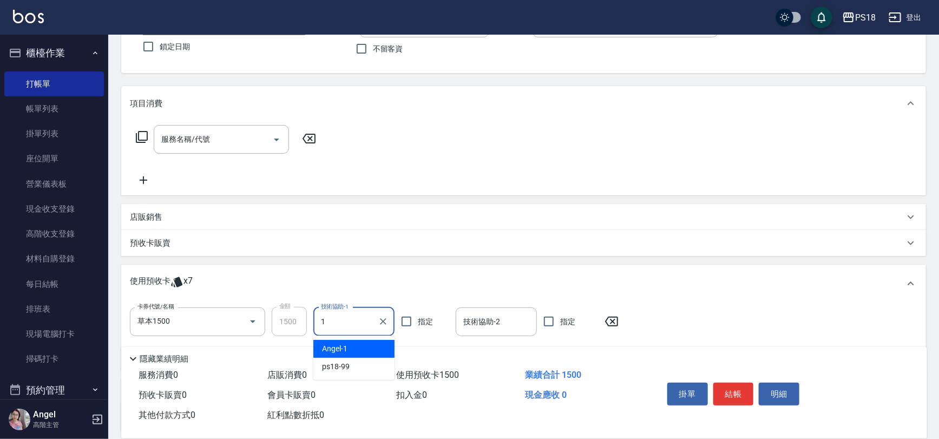
click at [341, 350] on span "[PERSON_NAME] -1" at bounding box center [334, 348] width 25 height 11
type input "[PERSON_NAME]-1"
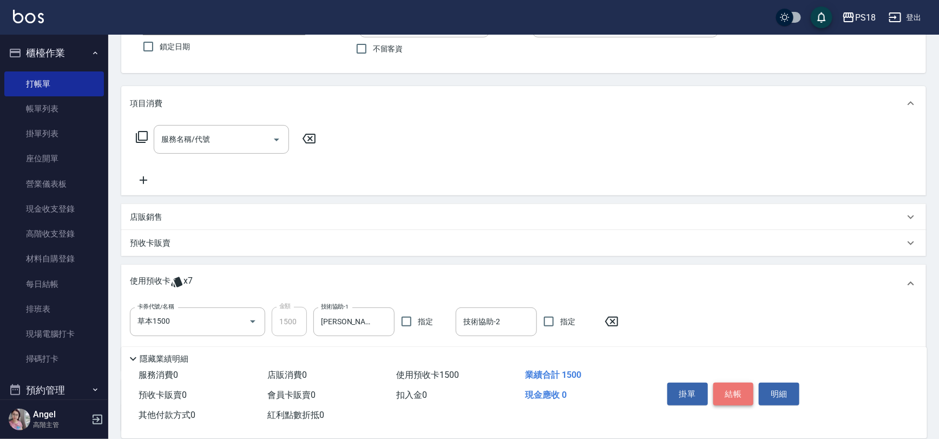
click at [727, 392] on button "結帳" at bounding box center [733, 393] width 41 height 23
